Goal: Transaction & Acquisition: Download file/media

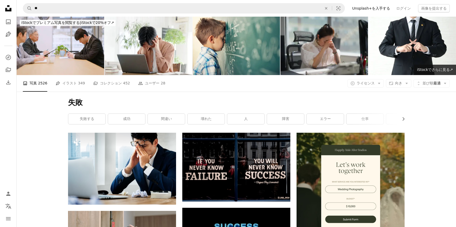
scroll to position [4929, 0]
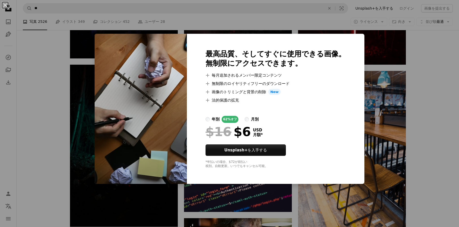
click at [429, 79] on div "An X shape 最高品質、そしてすぐに使用できる画像。 無制限にアクセスできます。 A plus sign 毎月追加されるメンバー限定コンテンツ A p…" at bounding box center [229, 113] width 459 height 227
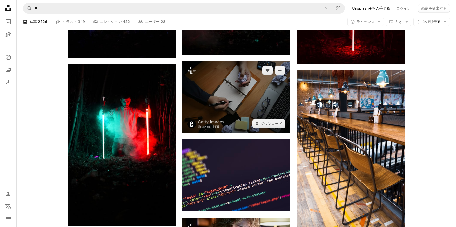
click at [267, 92] on img at bounding box center [236, 97] width 108 height 72
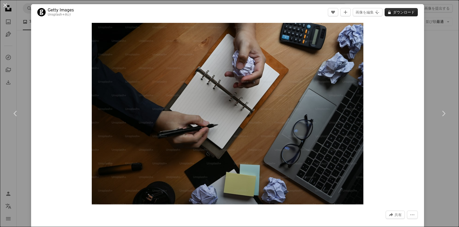
click at [396, 9] on button "A lock ダウンロード" at bounding box center [401, 12] width 33 height 8
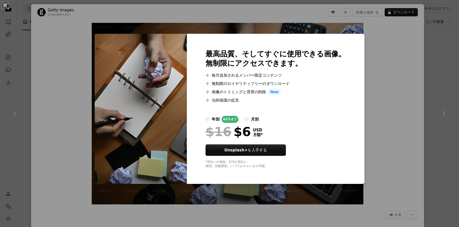
click at [432, 37] on div "An X shape 最高品質、そしてすぐに使用できる画像。 無制限にアクセスできます。 A plus sign 毎月追加されるメンバー限定コンテンツ A p…" at bounding box center [229, 113] width 459 height 227
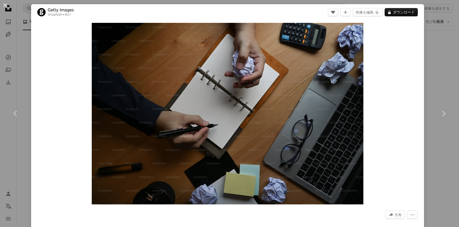
click at [5, 5] on button "An X shape" at bounding box center [5, 5] width 6 height 6
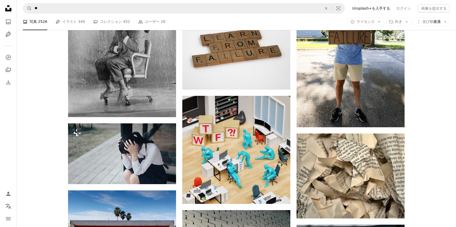
scroll to position [313, 0]
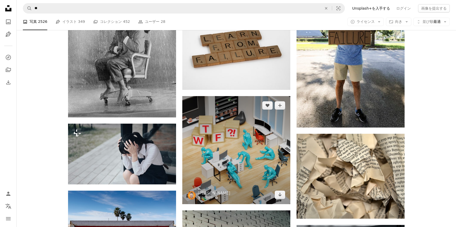
click at [236, 162] on img at bounding box center [236, 150] width 108 height 108
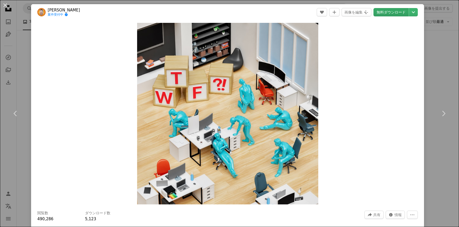
click at [385, 9] on link "無料ダウンロード" at bounding box center [391, 12] width 35 height 8
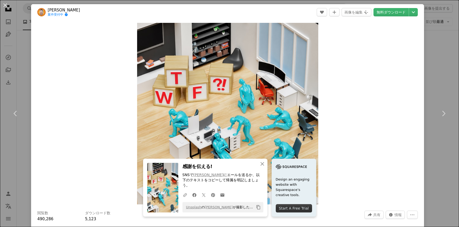
click at [391, 106] on div "Zoom in" at bounding box center [227, 113] width 393 height 187
click at [29, 58] on div "An X shape Chevron left Chevron right [PERSON_NAME] 案件受付中 A checkmark inside of…" at bounding box center [229, 113] width 459 height 227
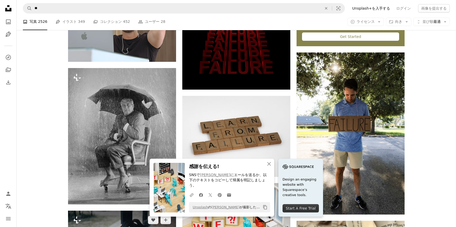
scroll to position [235, 0]
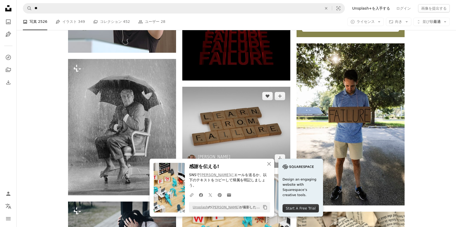
click at [242, 115] on img at bounding box center [236, 127] width 108 height 81
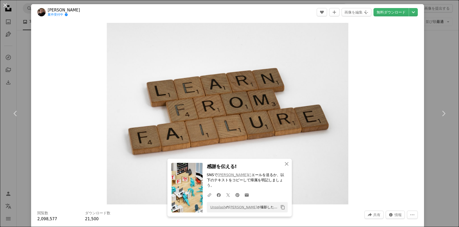
click at [390, 12] on link "無料ダウンロード" at bounding box center [391, 12] width 35 height 8
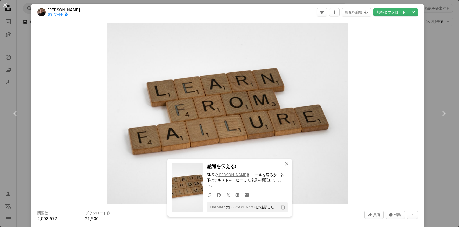
click at [285, 165] on icon "button" at bounding box center [287, 164] width 4 height 4
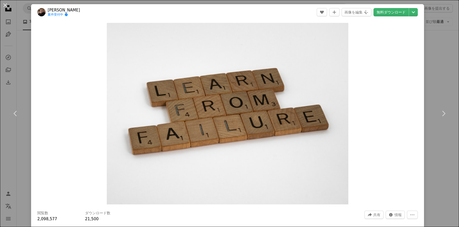
click at [437, 59] on div "An X shape Chevron left Chevron right [PERSON_NAME] 案件受付中 A checkmark inside of…" at bounding box center [229, 113] width 459 height 227
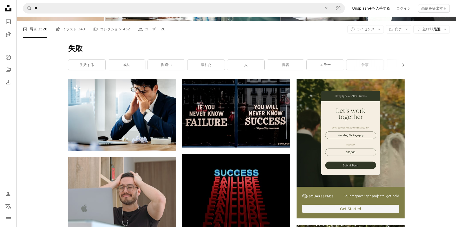
scroll to position [53, 0]
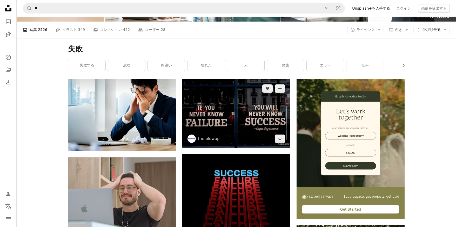
click at [245, 121] on img at bounding box center [236, 113] width 108 height 69
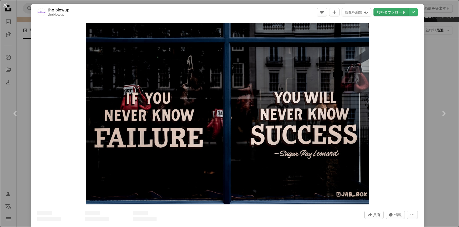
click at [393, 13] on link "無料ダウンロード" at bounding box center [391, 12] width 35 height 8
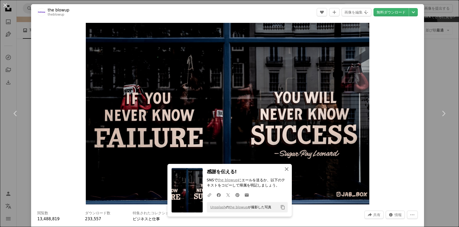
click at [285, 168] on icon "button" at bounding box center [287, 169] width 4 height 4
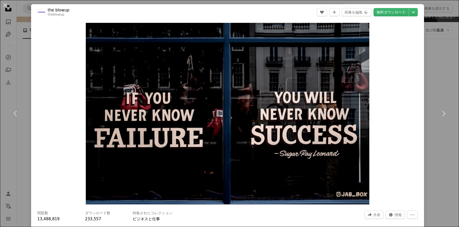
click at [429, 48] on div "An X shape Chevron left Chevron right the blowup theblowup A heart A plus sign …" at bounding box center [229, 113] width 459 height 227
